Goal: Information Seeking & Learning: Learn about a topic

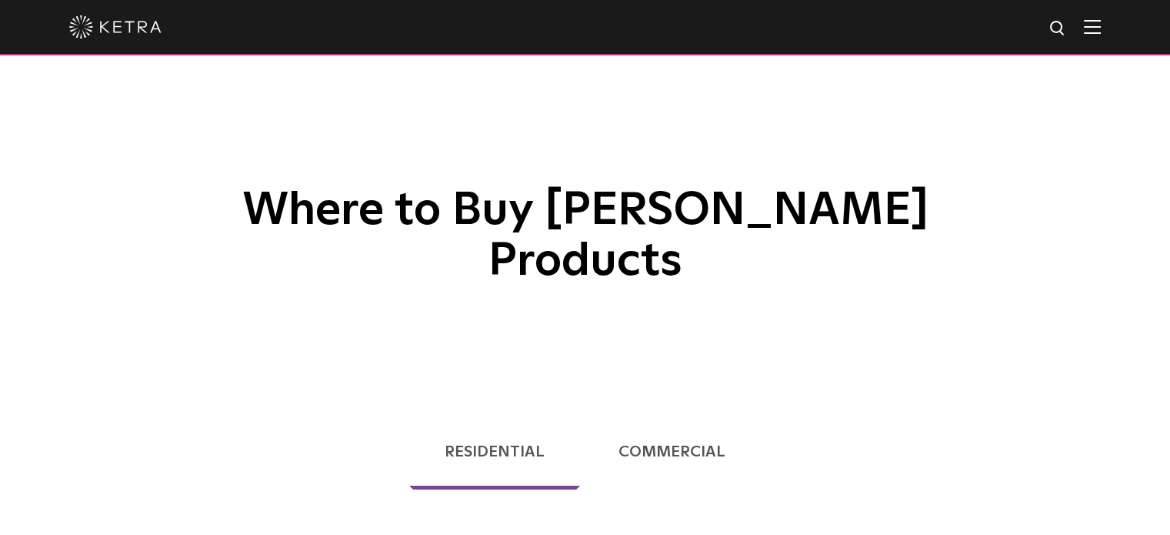
click at [132, 27] on img at bounding box center [115, 26] width 92 height 23
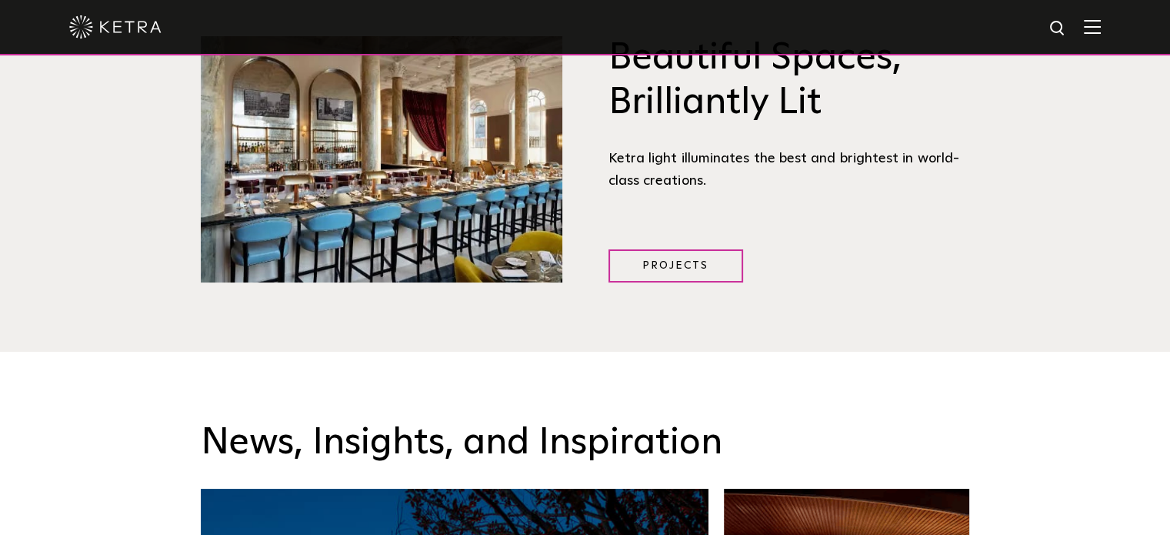
scroll to position [2000, 0]
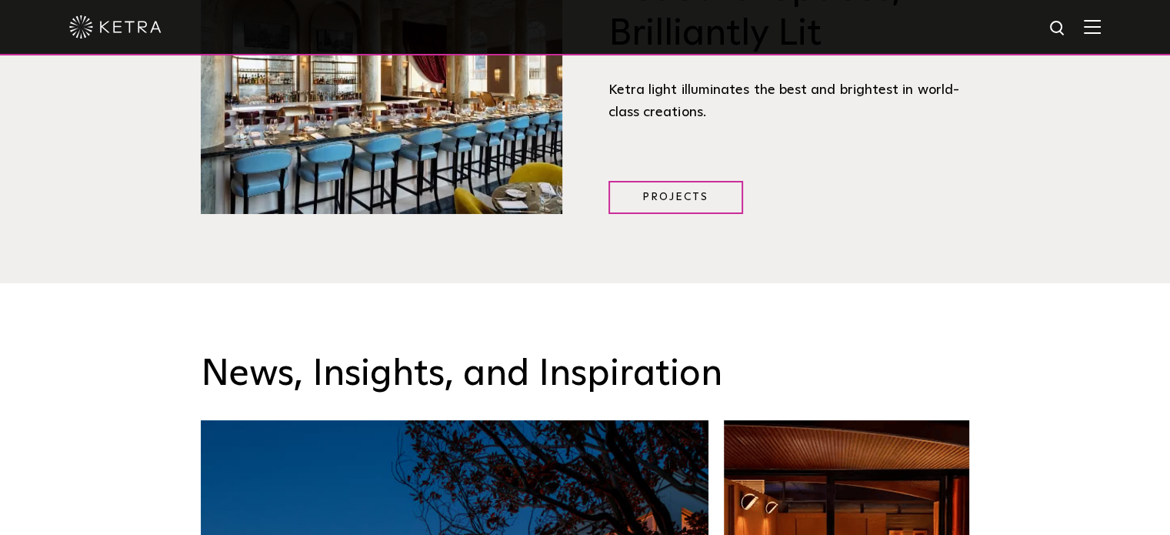
click at [1101, 27] on img at bounding box center [1092, 26] width 17 height 15
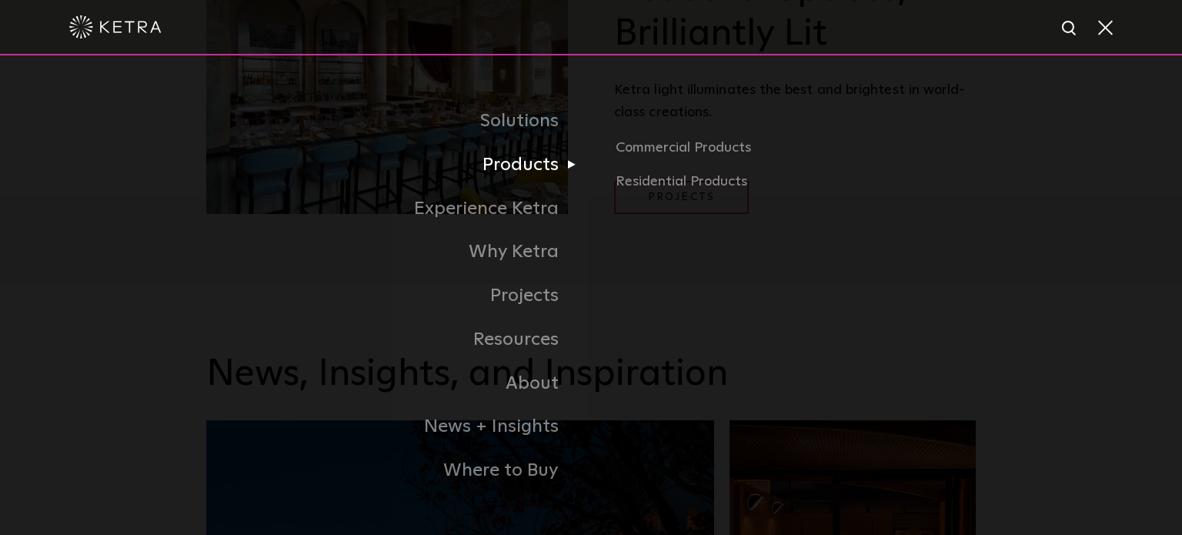
click at [530, 162] on link "Products" at bounding box center [398, 165] width 385 height 44
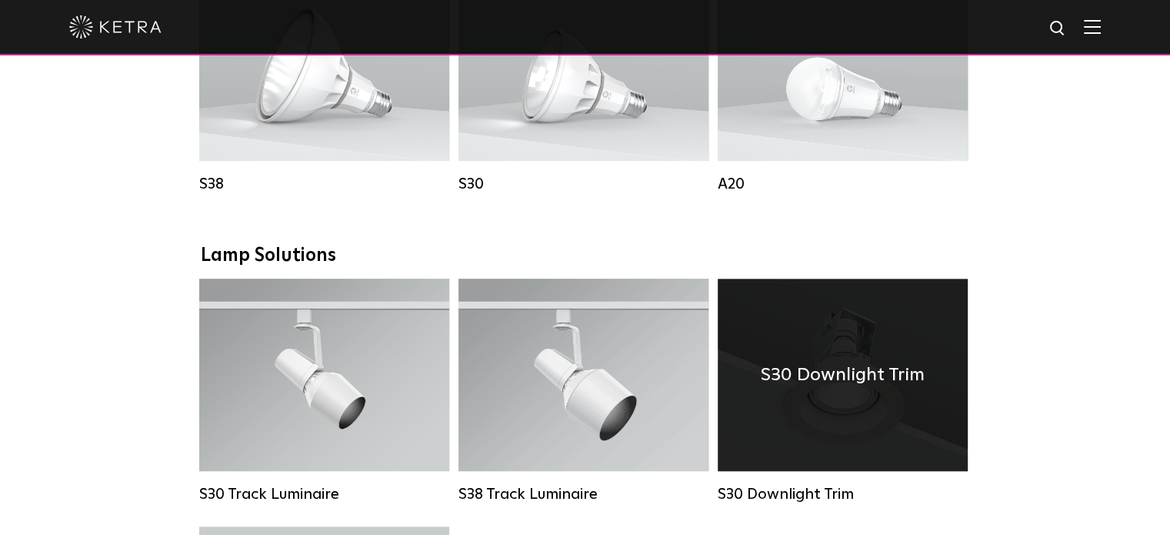
scroll to position [1154, 0]
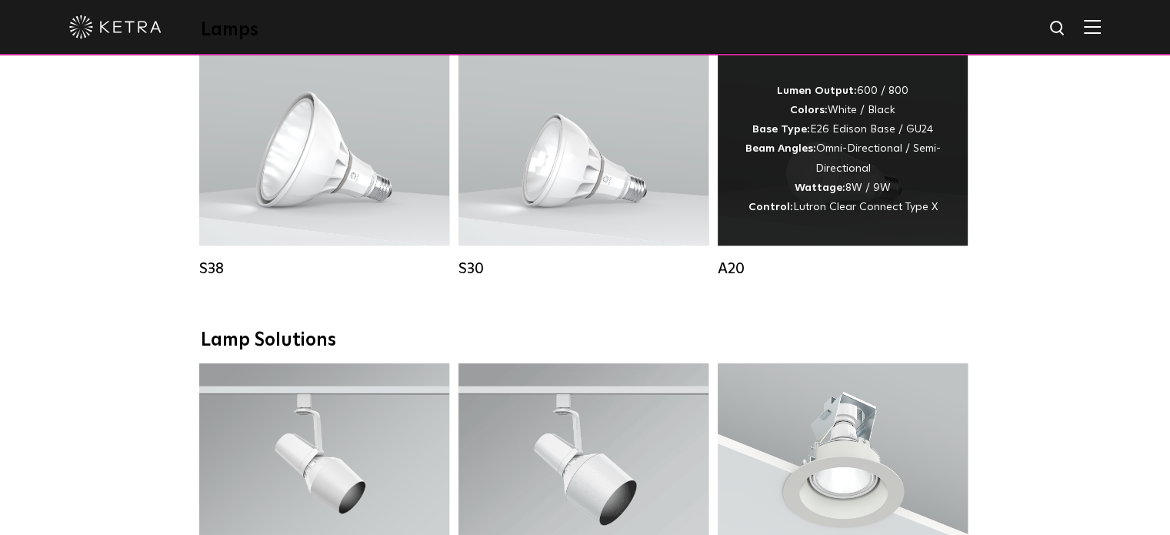
click at [795, 193] on strong "Wattage:" at bounding box center [820, 187] width 51 height 11
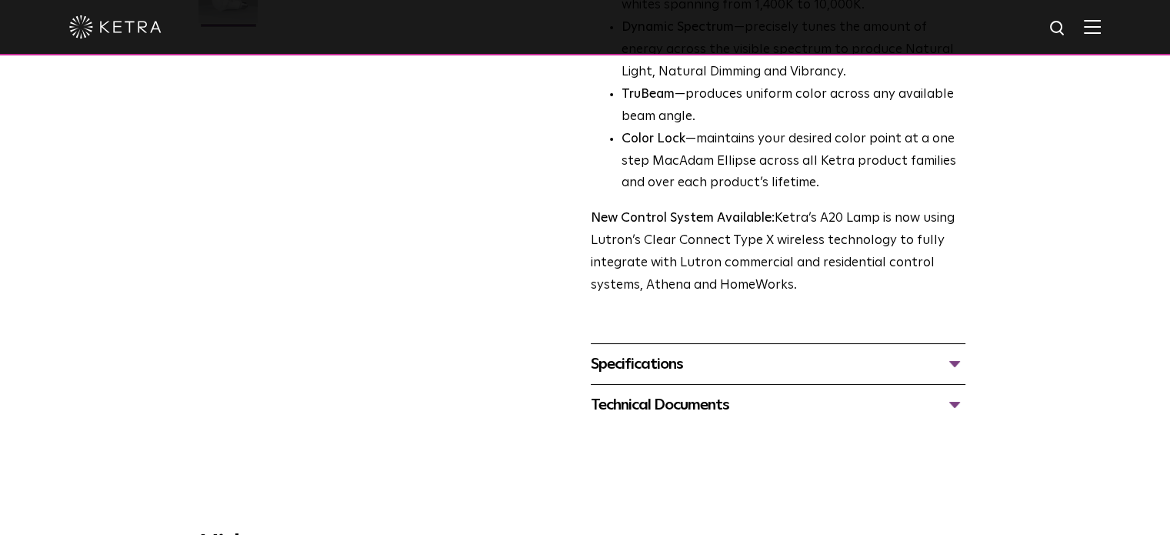
scroll to position [615, 0]
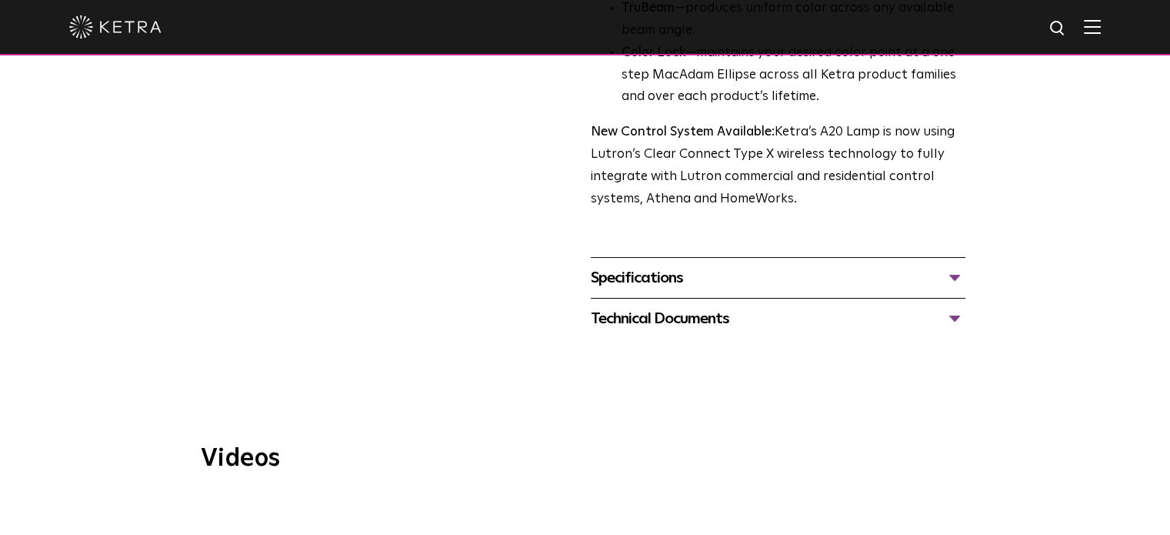
click at [631, 265] on div "Specifications" at bounding box center [778, 277] width 375 height 25
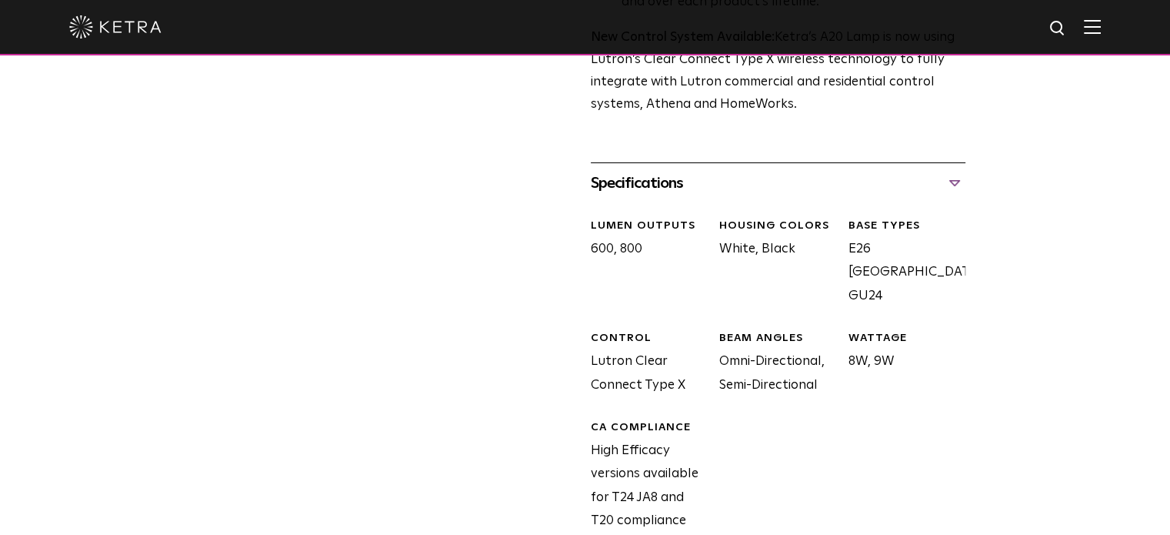
scroll to position [923, 0]
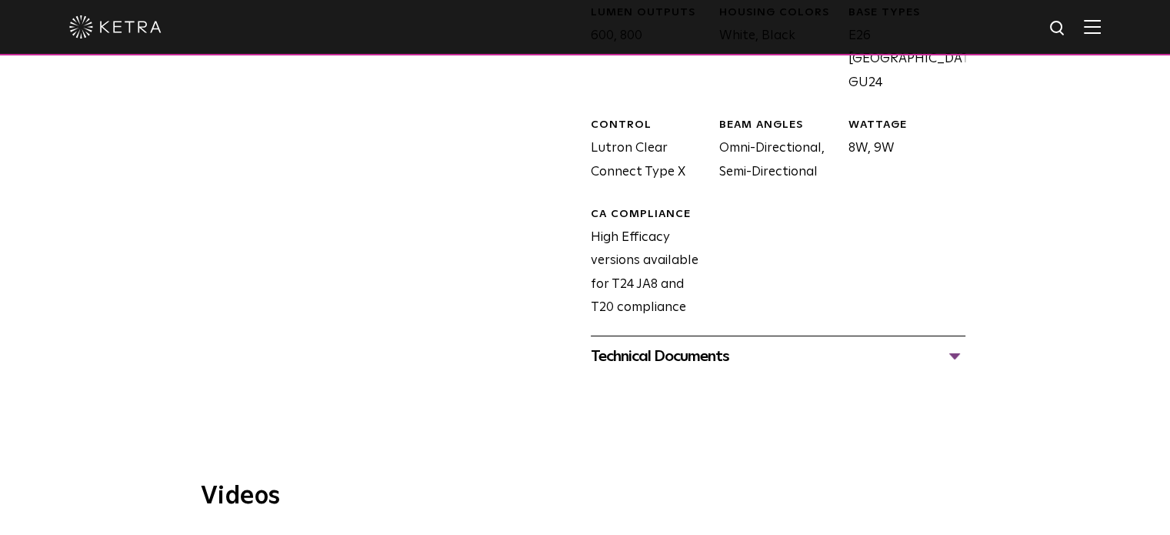
click at [662, 344] on div "Technical Documents" at bounding box center [778, 356] width 375 height 25
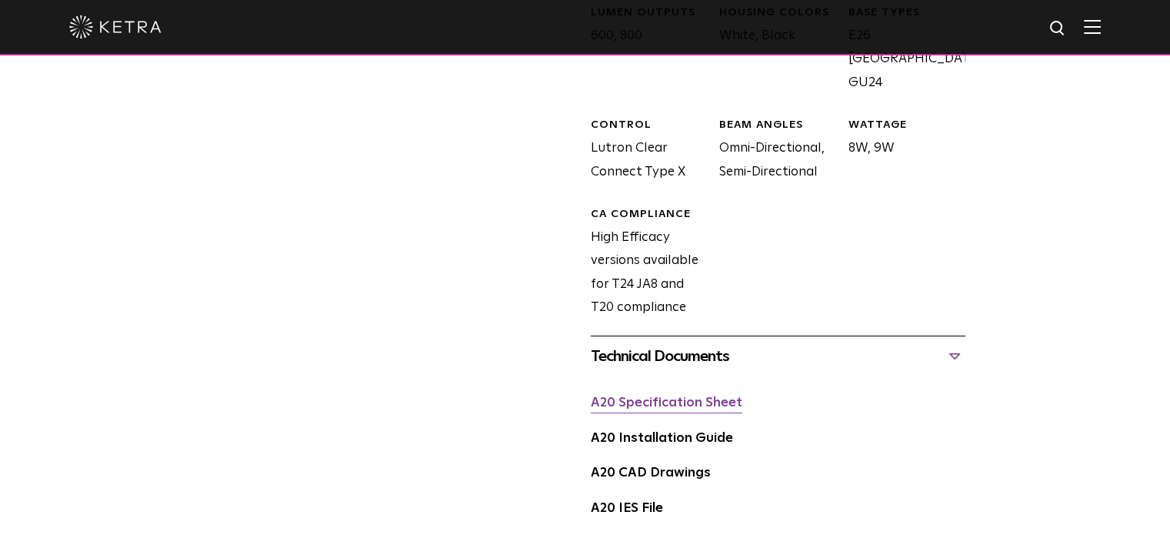
click at [672, 396] on link "A20 Specification Sheet" at bounding box center [667, 402] width 152 height 13
